Goal: Transaction & Acquisition: Download file/media

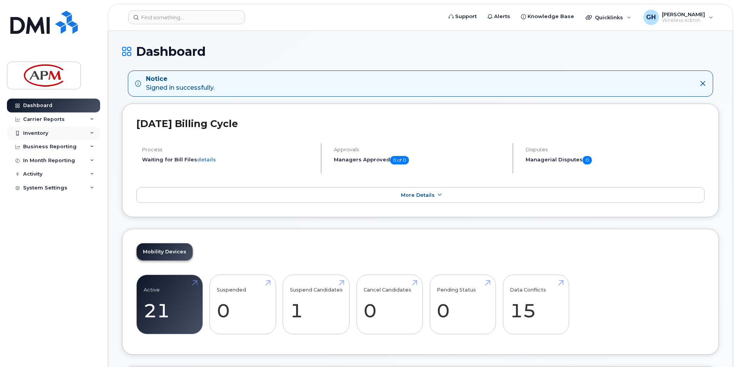
drag, startPoint x: 13, startPoint y: 130, endPoint x: 18, endPoint y: 134, distance: 5.8
click at [13, 131] on div at bounding box center [17, 133] width 8 height 6
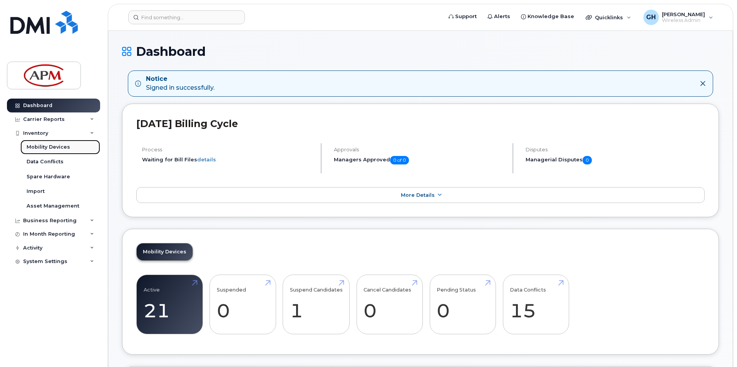
click at [43, 149] on div "Mobility Devices" at bounding box center [49, 147] width 44 height 7
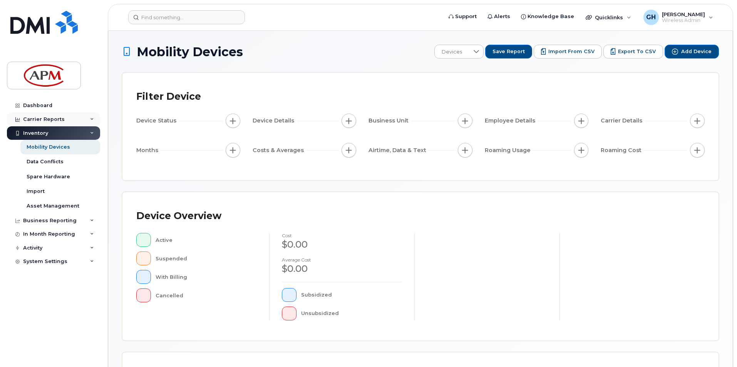
click at [17, 121] on icon at bounding box center [17, 119] width 4 height 4
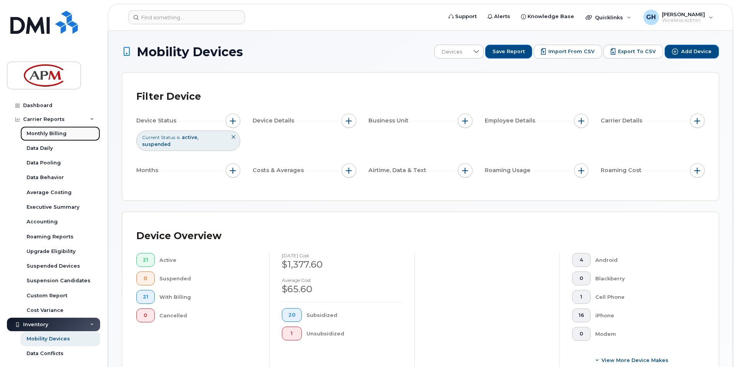
click at [39, 134] on div "Monthly Billing" at bounding box center [47, 133] width 40 height 7
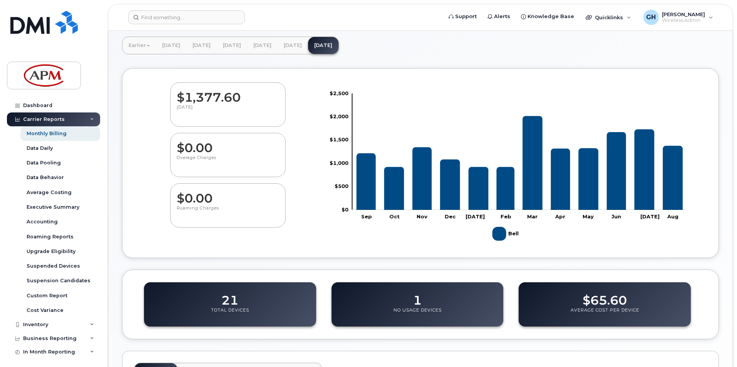
scroll to position [77, 0]
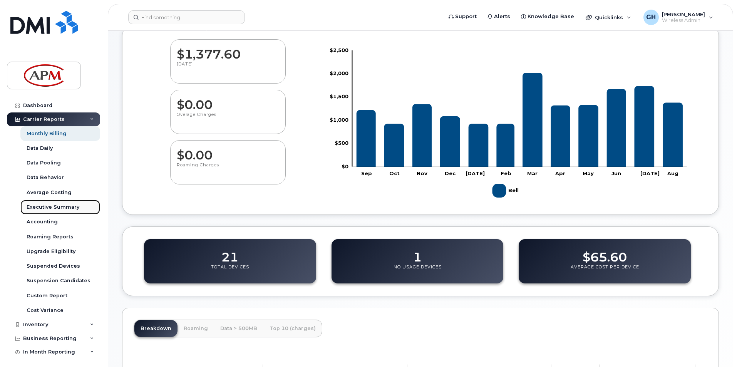
click at [55, 205] on div "Executive Summary" at bounding box center [53, 207] width 53 height 7
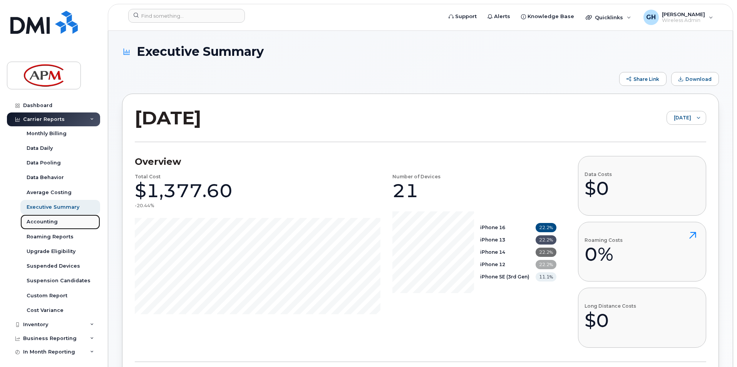
click at [50, 225] on div "Accounting" at bounding box center [42, 221] width 31 height 7
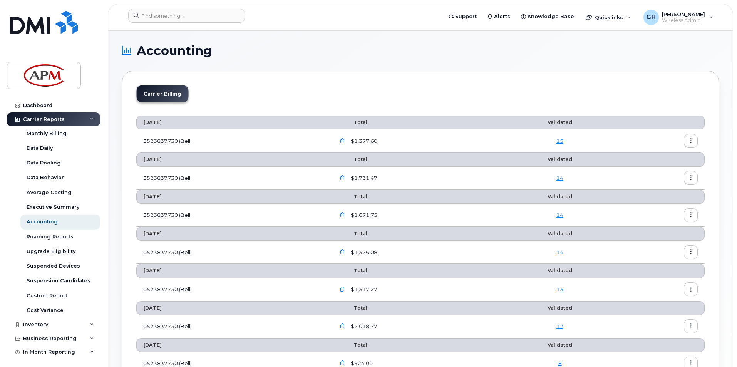
click at [690, 143] on icon "button" at bounding box center [691, 141] width 5 height 5
click at [656, 172] on span "Download" at bounding box center [656, 172] width 30 height 7
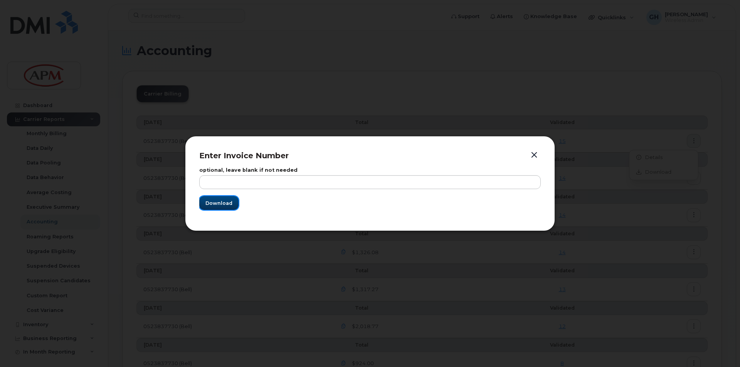
click at [223, 202] on span "Download" at bounding box center [218, 203] width 27 height 7
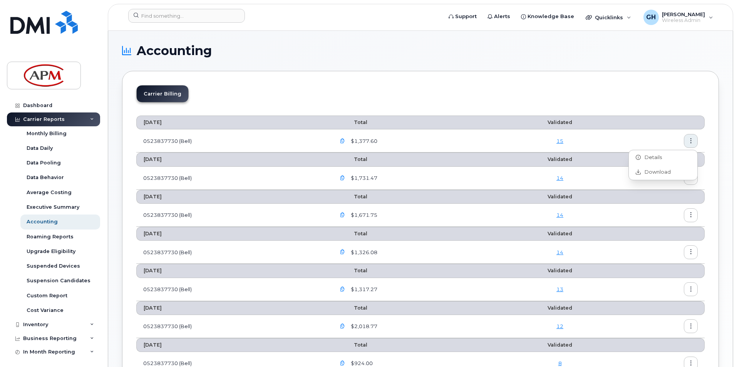
click at [344, 140] on icon "button" at bounding box center [342, 141] width 5 height 5
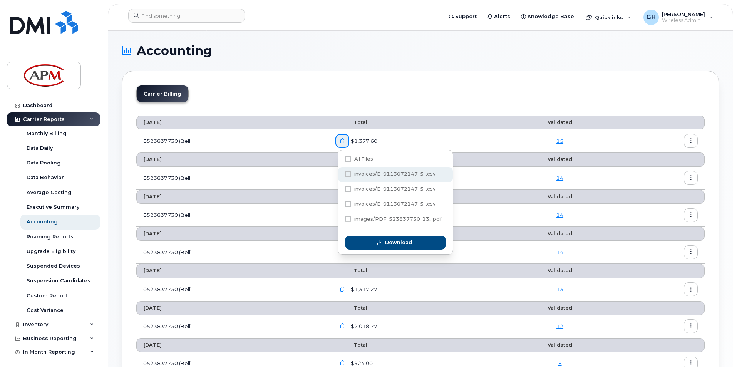
click at [351, 175] on span at bounding box center [348, 174] width 6 height 6
click at [340, 175] on input "invoices/B_0113072147_5...csv" at bounding box center [338, 175] width 4 height 4
click at [351, 175] on span at bounding box center [348, 174] width 6 height 6
click at [340, 175] on input "invoices/B_0113072147_5...csv" at bounding box center [338, 175] width 4 height 4
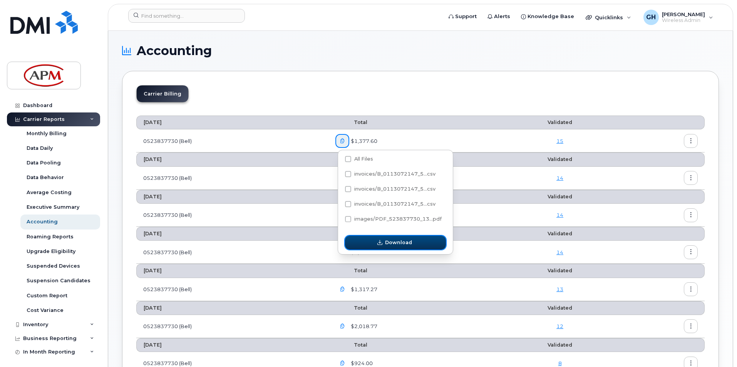
click at [381, 243] on icon "button" at bounding box center [379, 242] width 5 height 5
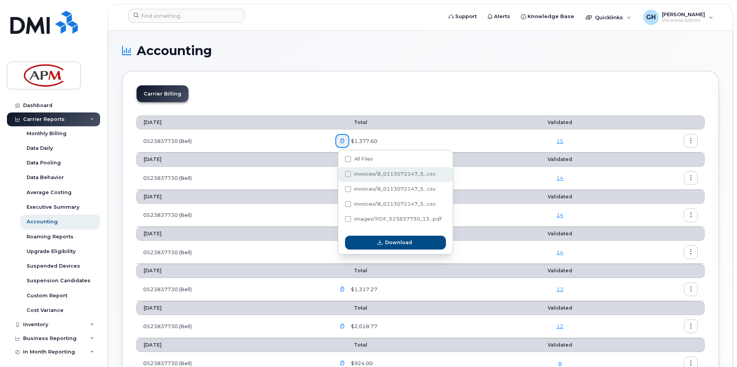
click at [349, 175] on span at bounding box center [348, 174] width 6 height 6
click at [340, 175] on input "invoices/B_0113072147_5...csv" at bounding box center [338, 175] width 4 height 4
checkbox input "true"
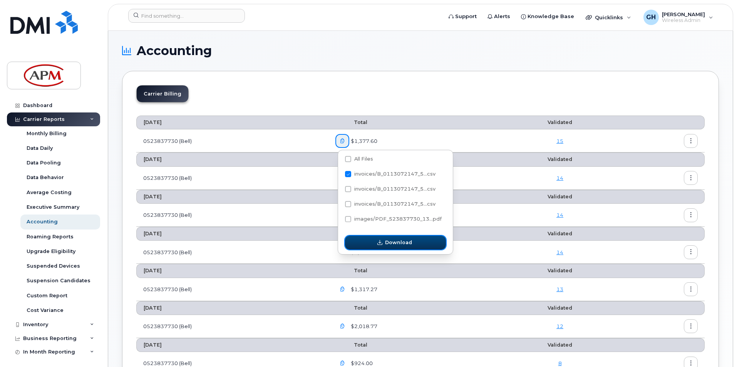
click at [404, 242] on span "Download" at bounding box center [398, 242] width 27 height 7
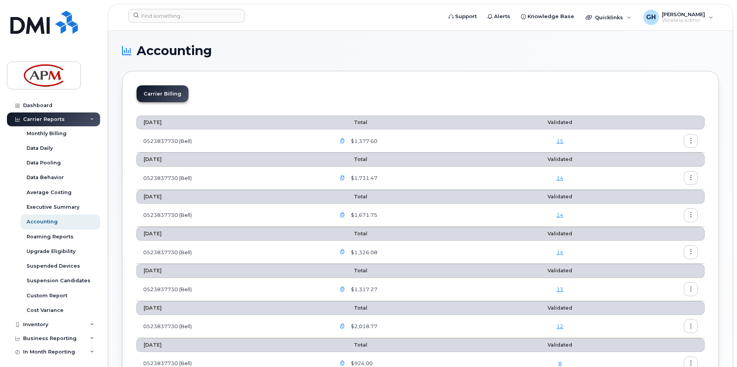
click at [526, 96] on div "Carrier Billing" at bounding box center [420, 96] width 569 height 23
click at [182, 148] on td "0523837730 (Bell)" at bounding box center [232, 140] width 192 height 23
click at [59, 134] on div "Monthly Billing" at bounding box center [47, 133] width 40 height 7
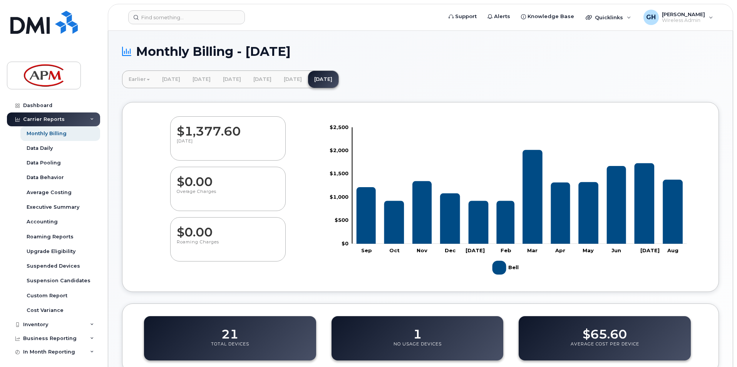
click at [125, 50] on icon at bounding box center [126, 51] width 9 height 13
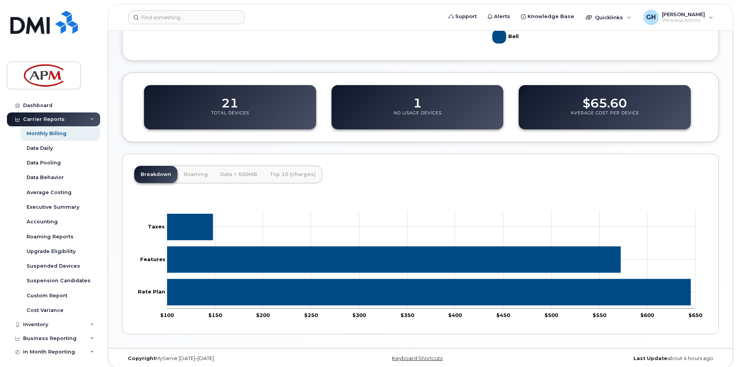
scroll to position [237, 0]
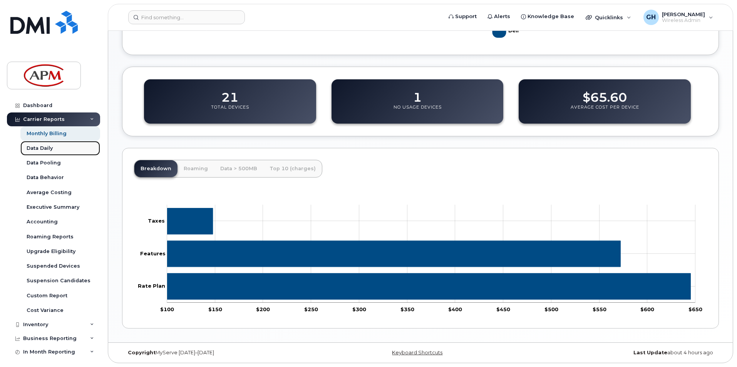
click at [46, 149] on div "Data Daily" at bounding box center [40, 148] width 26 height 7
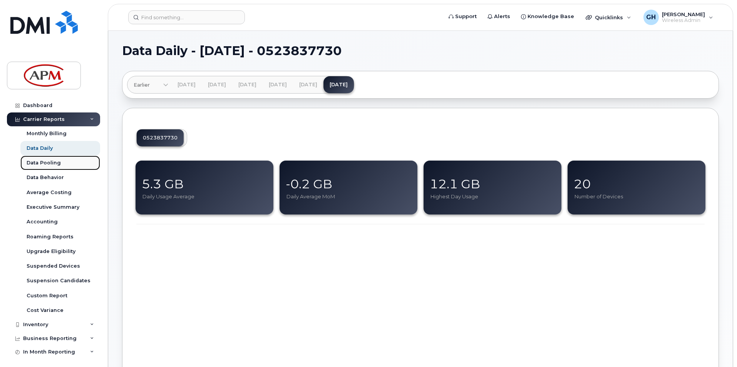
click at [51, 163] on div "Data Pooling" at bounding box center [44, 162] width 34 height 7
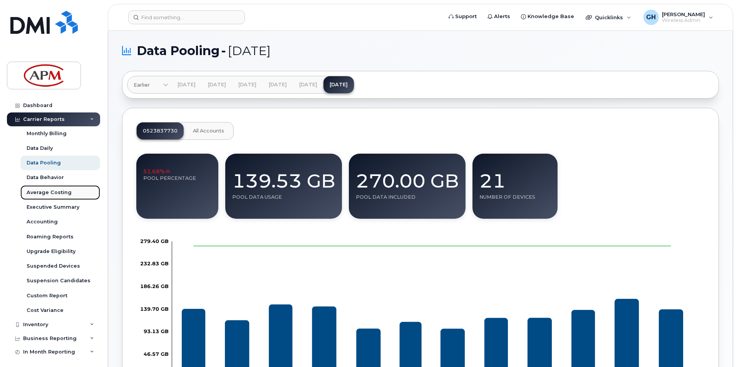
click at [62, 193] on div "Average Costing" at bounding box center [49, 192] width 45 height 7
click at [60, 206] on div "Executive Summary" at bounding box center [53, 207] width 53 height 7
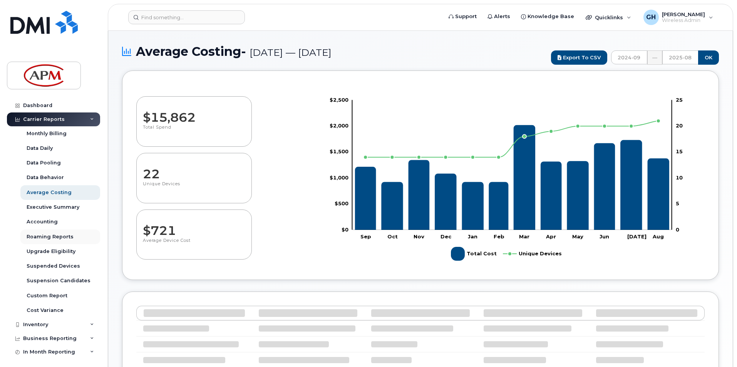
select select "100"
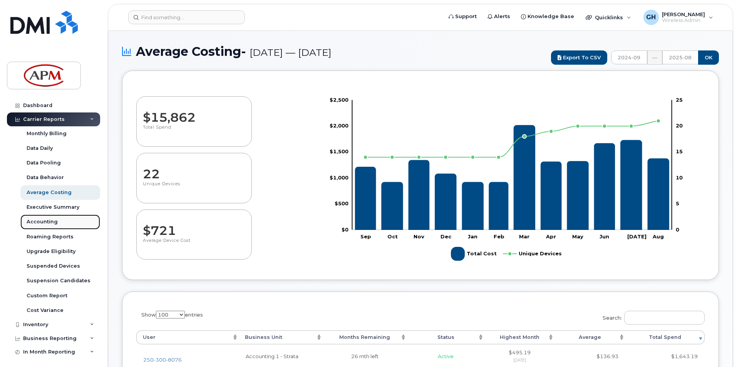
click at [54, 223] on div "Accounting" at bounding box center [42, 221] width 31 height 7
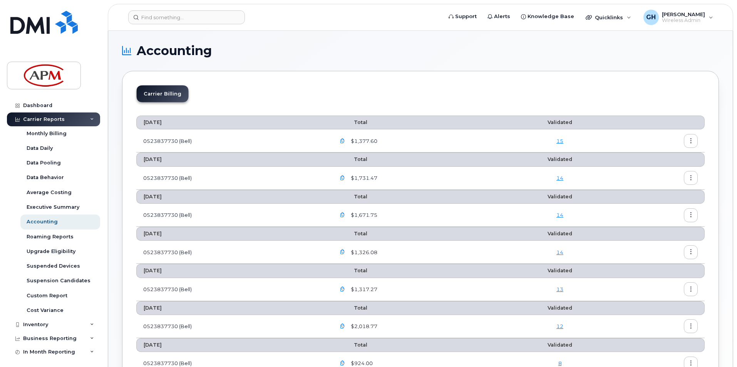
click at [561, 141] on link "15" at bounding box center [560, 141] width 7 height 6
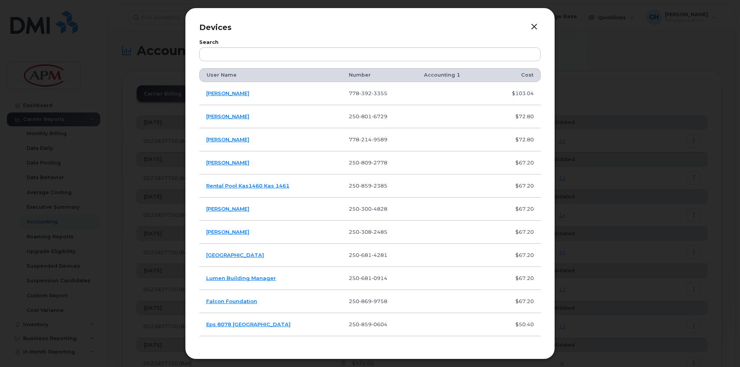
click at [533, 28] on button "button" at bounding box center [534, 27] width 12 height 11
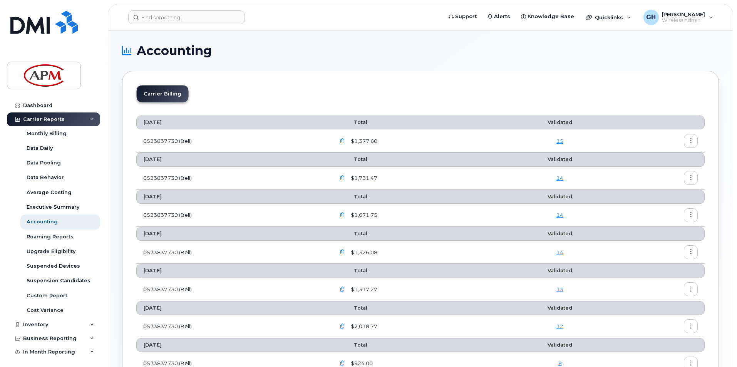
click at [691, 141] on icon "button" at bounding box center [691, 141] width 5 height 5
click at [656, 159] on span "Details" at bounding box center [651, 157] width 21 height 7
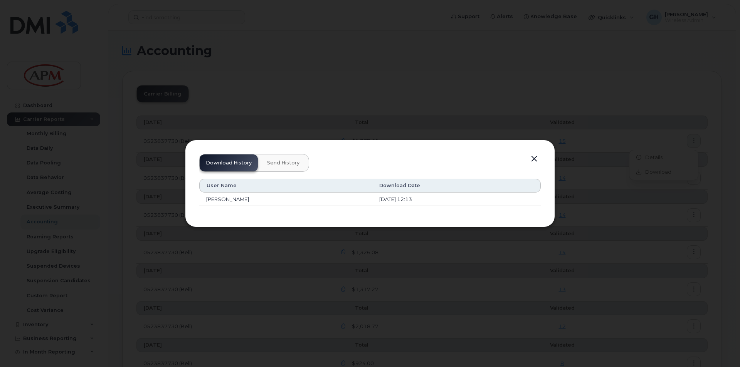
click at [537, 154] on button "button" at bounding box center [534, 159] width 12 height 11
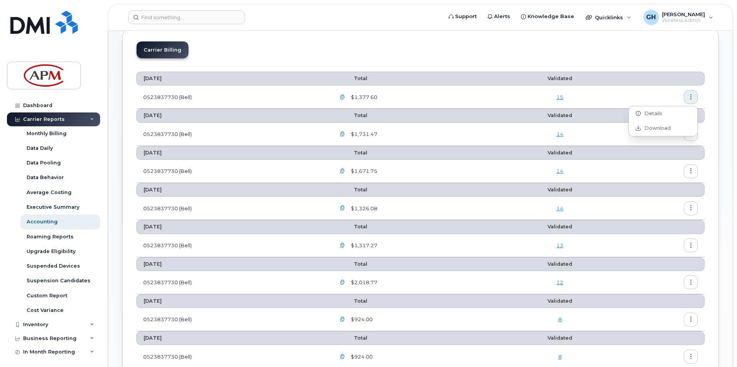
scroll to position [39, 0]
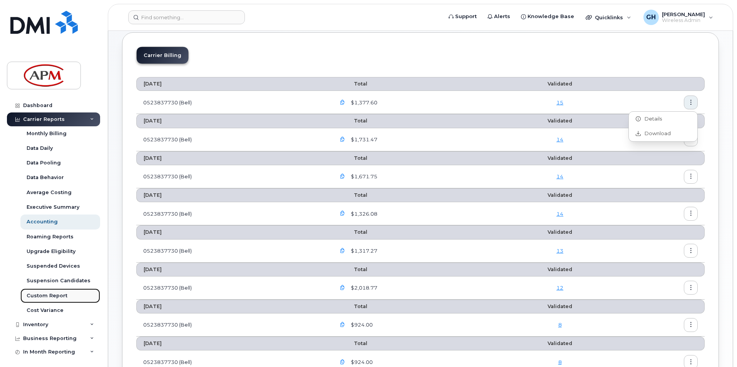
click at [61, 296] on div "Custom Report" at bounding box center [47, 295] width 41 height 7
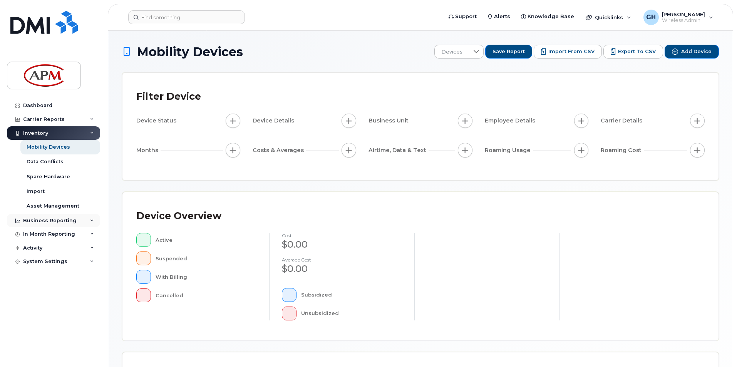
click at [18, 222] on icon at bounding box center [17, 221] width 4 height 4
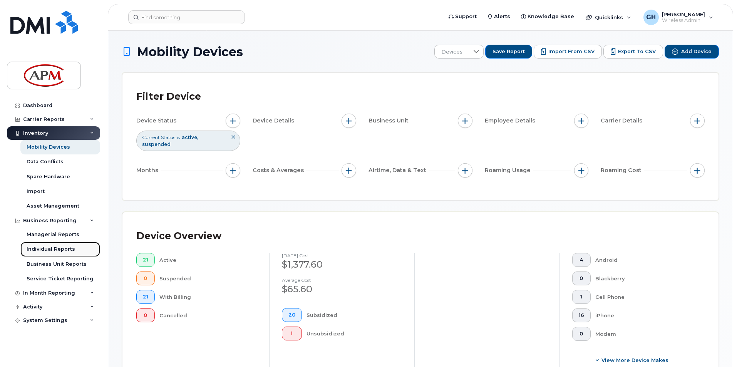
click at [35, 250] on div "Individual Reports" at bounding box center [51, 249] width 49 height 7
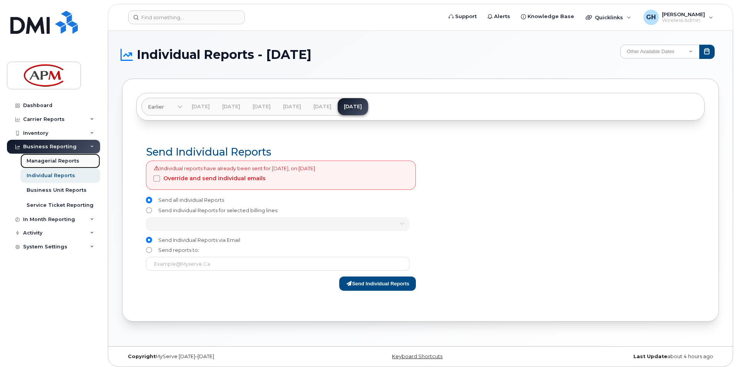
click at [67, 159] on div "Managerial Reports" at bounding box center [53, 161] width 53 height 7
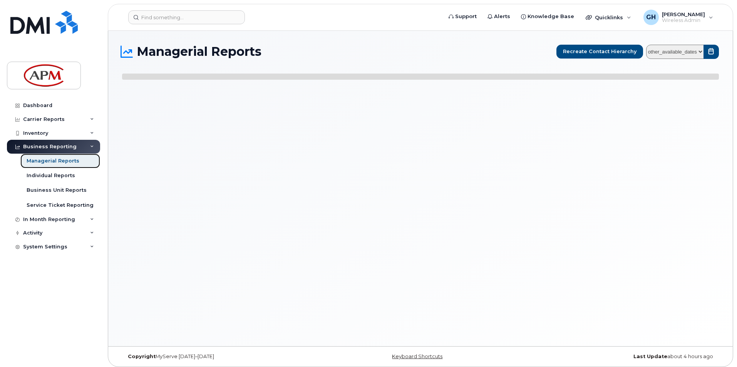
select select
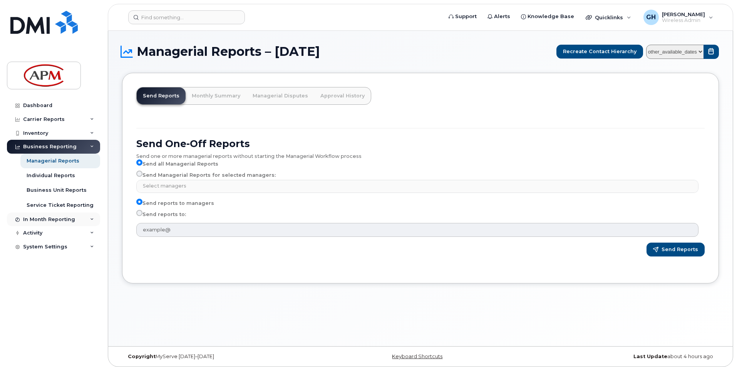
click at [17, 218] on icon at bounding box center [17, 220] width 4 height 4
click at [17, 277] on icon at bounding box center [17, 277] width 4 height 4
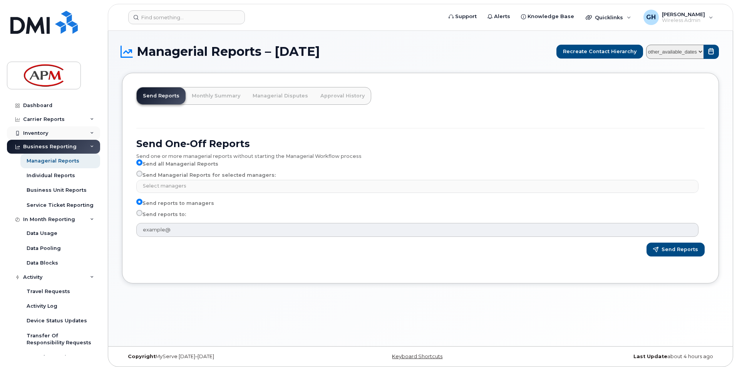
click at [17, 130] on div "Inventory" at bounding box center [53, 133] width 93 height 14
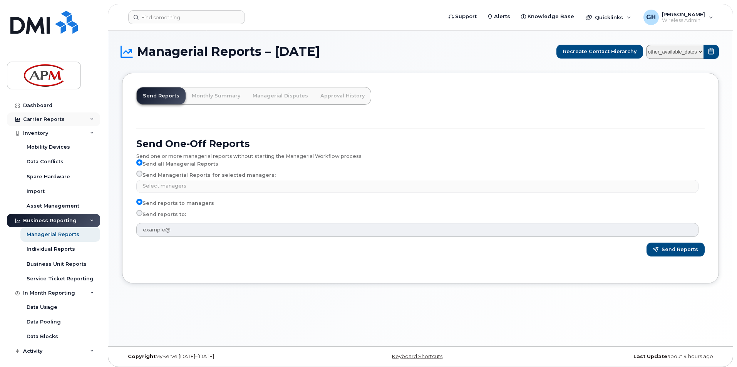
click at [17, 121] on icon at bounding box center [17, 119] width 4 height 4
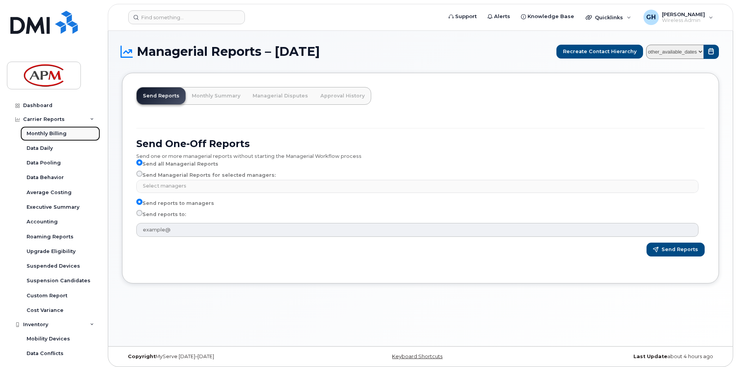
click at [37, 131] on div "Monthly Billing" at bounding box center [47, 133] width 40 height 7
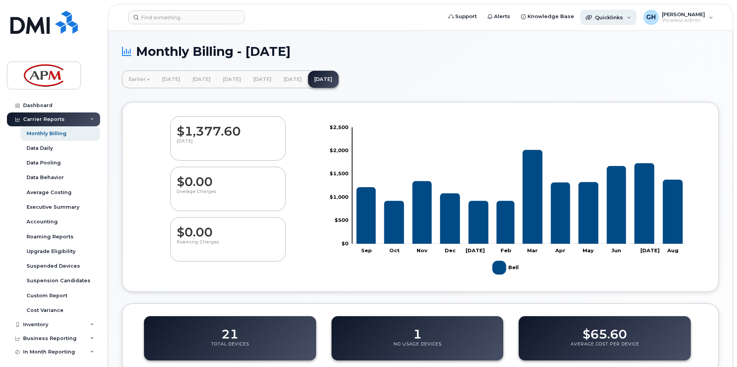
click at [621, 21] on div "Quicklinks" at bounding box center [608, 17] width 56 height 15
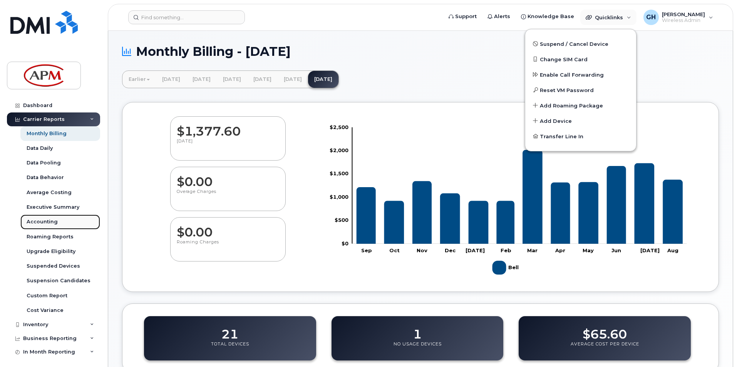
click at [40, 222] on div "Accounting" at bounding box center [42, 221] width 31 height 7
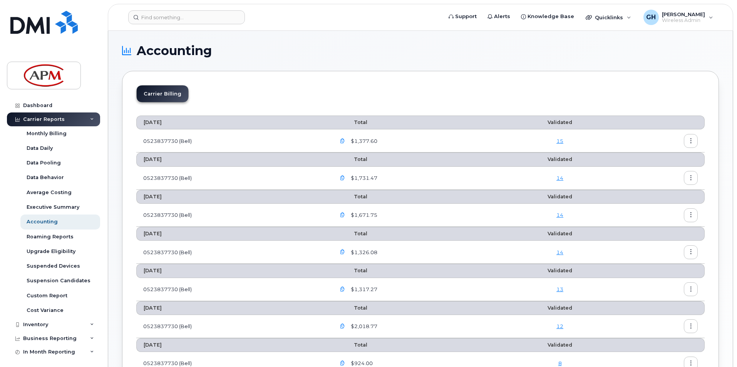
click at [345, 139] on icon "button" at bounding box center [342, 141] width 5 height 5
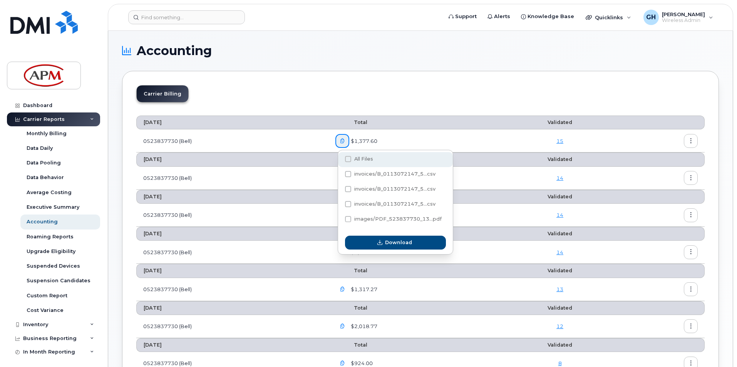
click at [349, 160] on span at bounding box center [348, 159] width 6 height 6
click at [340, 160] on input "All Files" at bounding box center [338, 160] width 4 height 4
checkbox input "true"
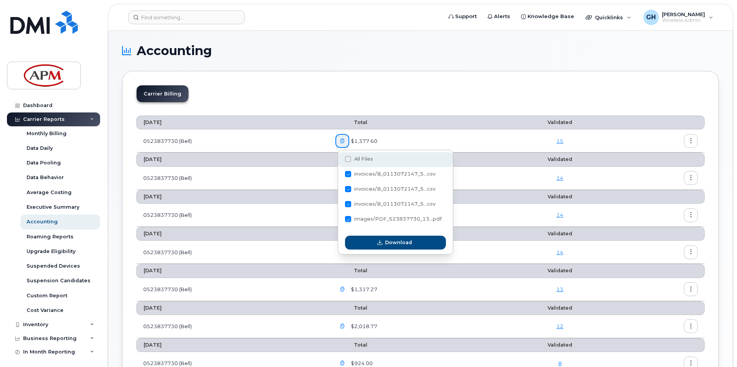
checkbox input "true"
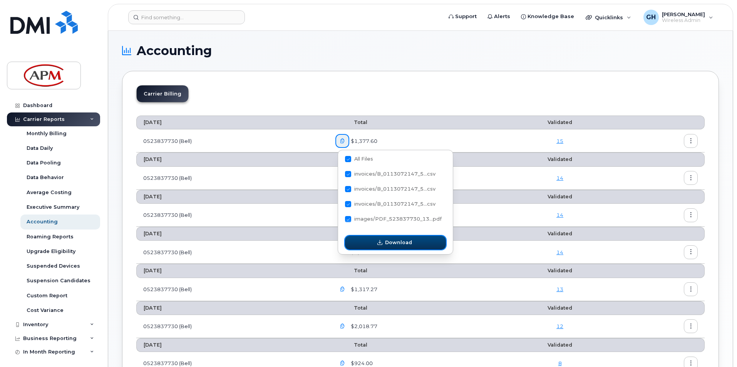
click at [377, 245] on span "button" at bounding box center [379, 242] width 7 height 7
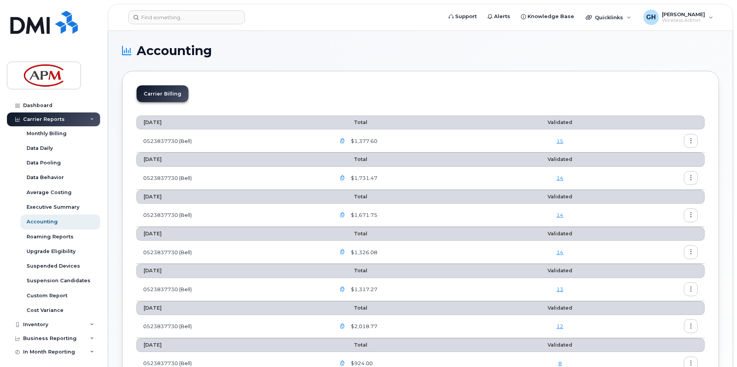
click at [690, 139] on icon "button" at bounding box center [691, 141] width 5 height 5
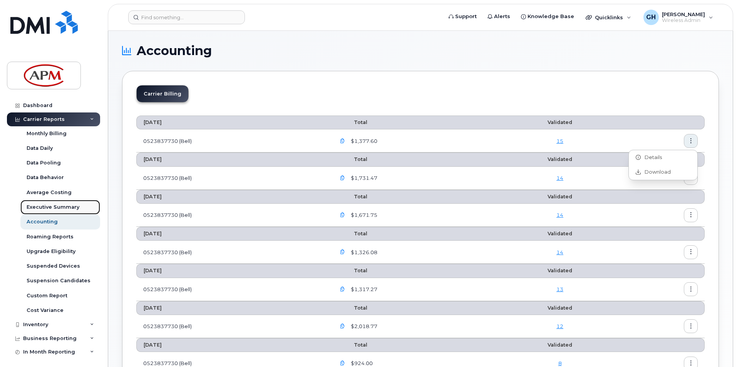
click at [57, 208] on div "Executive Summary" at bounding box center [53, 207] width 53 height 7
